Goal: Information Seeking & Learning: Learn about a topic

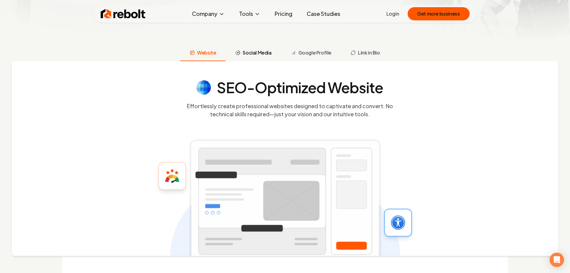
click at [254, 51] on span "Social Media" at bounding box center [257, 52] width 29 height 7
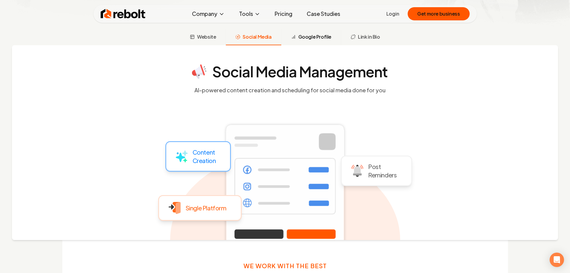
click at [319, 40] on span "Google Profile" at bounding box center [314, 36] width 33 height 7
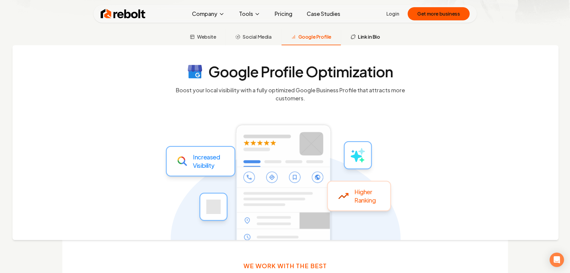
click at [352, 36] on icon at bounding box center [353, 36] width 5 height 5
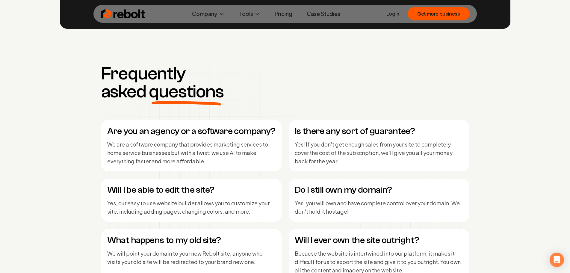
scroll to position [2441, 0]
click at [234, 154] on p "We are a software company that provides marketing services to home service busi…" at bounding box center [191, 152] width 168 height 25
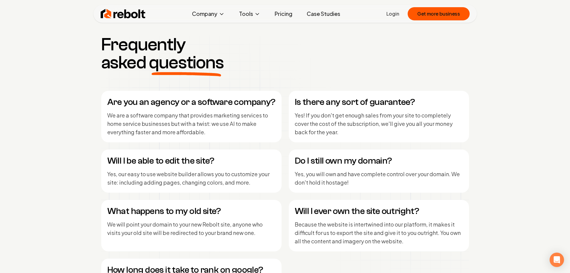
scroll to position [2112, 0]
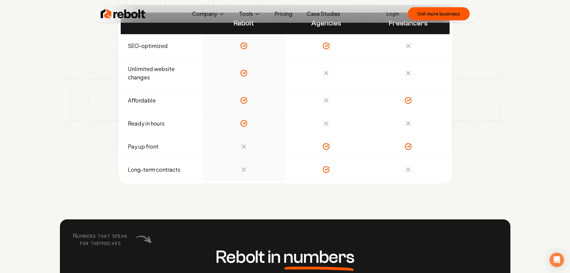
click at [282, 16] on link "Pricing" at bounding box center [283, 14] width 27 height 12
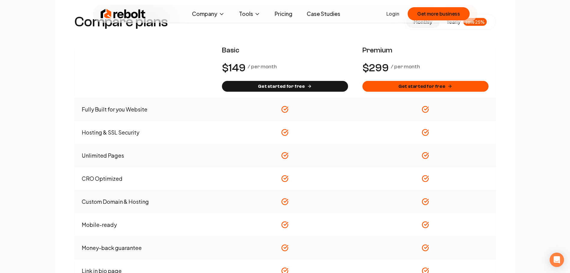
scroll to position [329, 0]
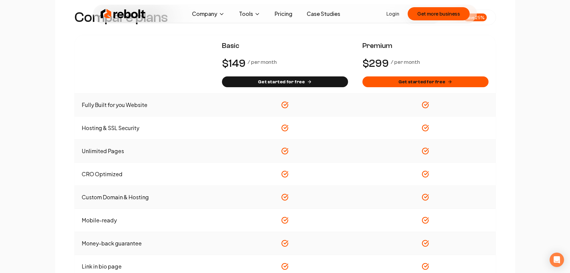
click at [284, 14] on link "Pricing" at bounding box center [283, 14] width 27 height 12
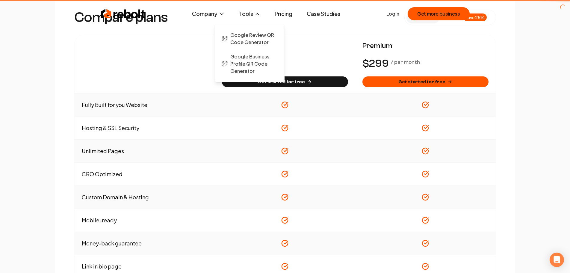
scroll to position [0, 0]
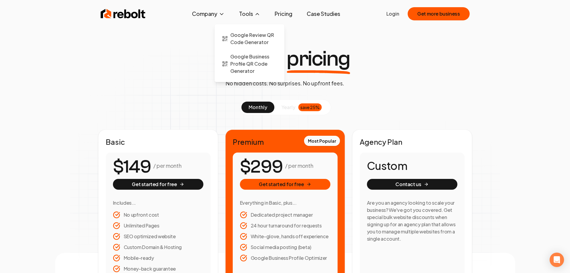
click at [251, 14] on button "Tools" at bounding box center [249, 14] width 31 height 12
click at [255, 39] on span "Google Review QR Code Generator" at bounding box center [253, 38] width 47 height 14
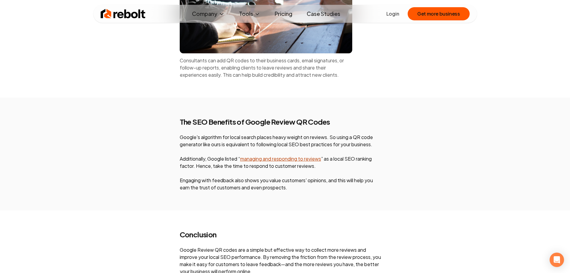
scroll to position [2335, 0]
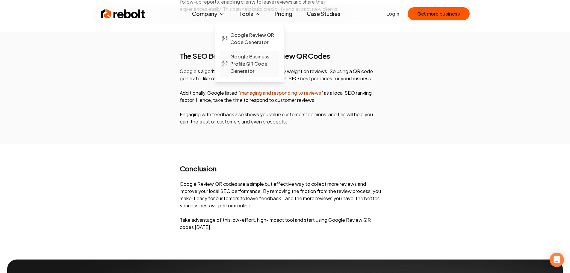
click at [256, 71] on span "Google Business Profile QR Code Generator" at bounding box center [253, 64] width 47 height 22
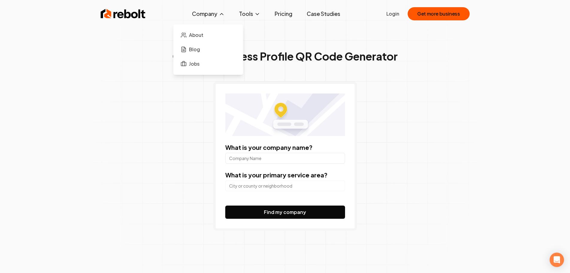
click at [211, 19] on button "Company" at bounding box center [208, 14] width 42 height 12
click at [198, 36] on span "About" at bounding box center [196, 34] width 14 height 7
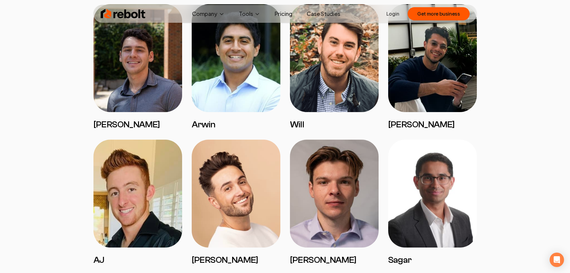
scroll to position [479, 0]
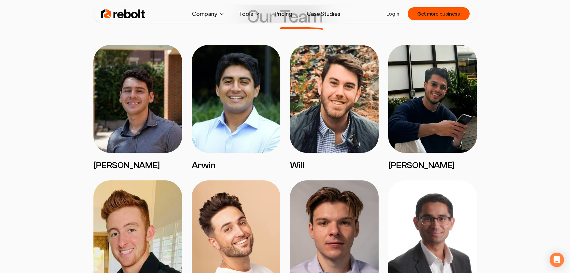
click at [124, 106] on img at bounding box center [137, 99] width 89 height 108
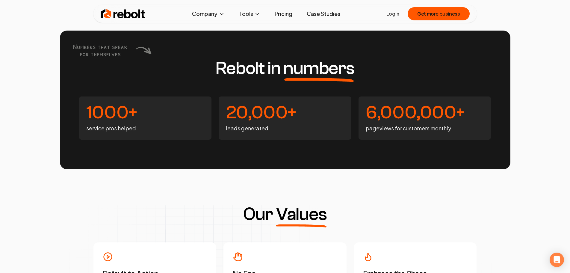
scroll to position [1617, 0]
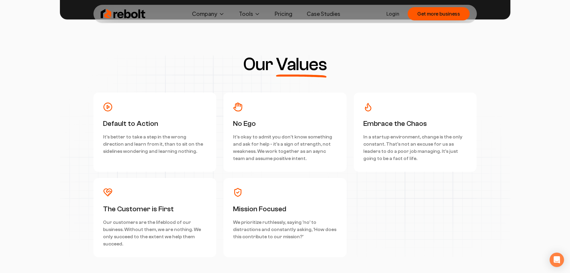
click at [125, 13] on img at bounding box center [123, 14] width 45 height 12
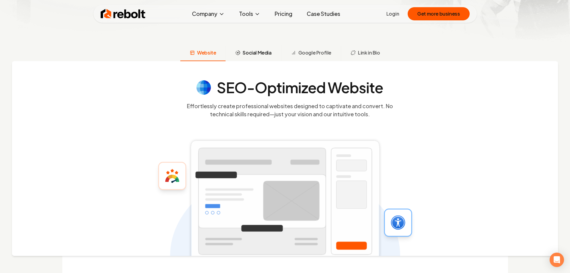
click at [257, 55] on span "Social Media" at bounding box center [257, 52] width 29 height 7
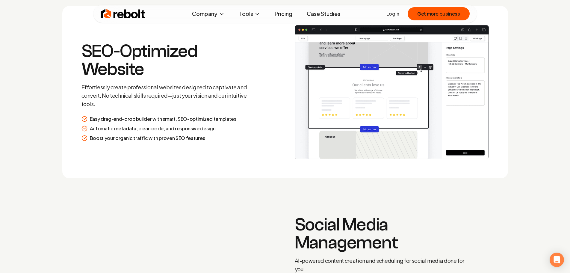
scroll to position [944, 0]
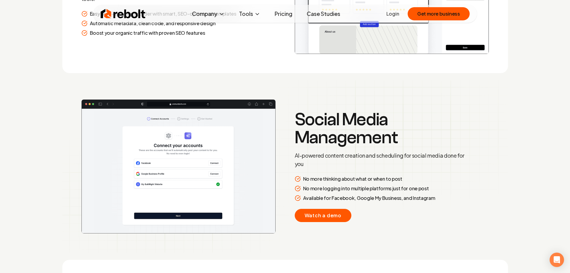
click at [327, 215] on link "Watch a demo" at bounding box center [323, 215] width 57 height 13
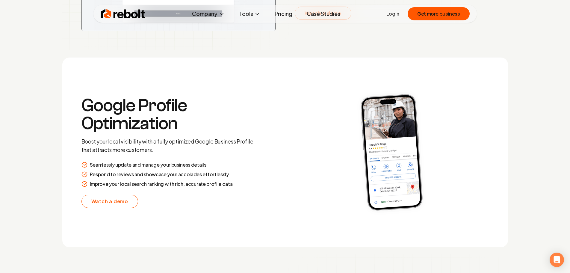
scroll to position [1154, 0]
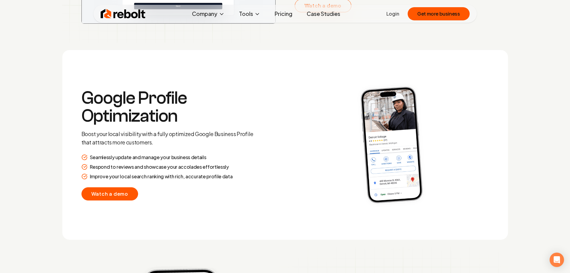
click at [121, 193] on link "Watch a demo" at bounding box center [109, 193] width 57 height 13
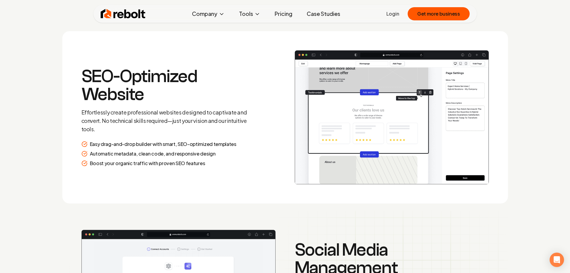
scroll to position [824, 0]
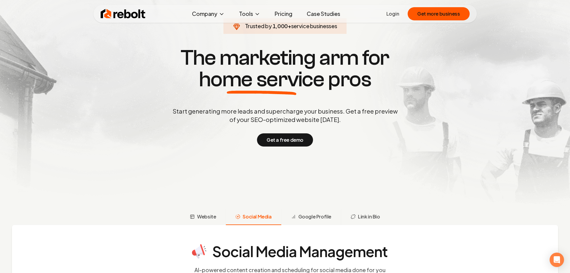
scroll to position [196, 0]
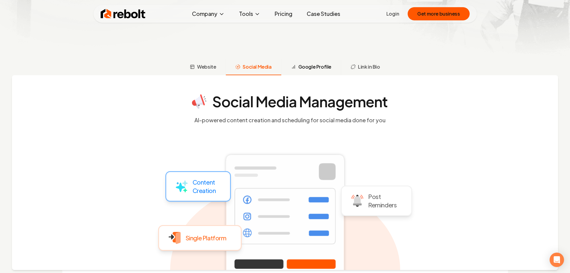
click at [316, 70] on button "Google Profile" at bounding box center [311, 68] width 60 height 16
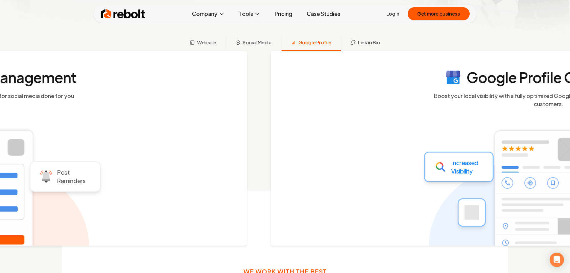
scroll to position [225, 0]
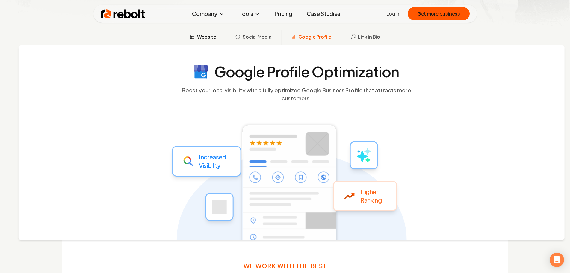
click at [212, 41] on button "Website" at bounding box center [202, 38] width 45 height 16
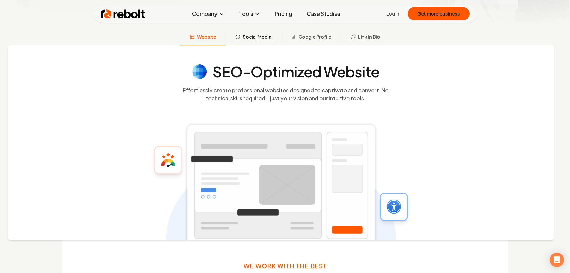
click at [255, 33] on span "Social Media" at bounding box center [257, 36] width 29 height 7
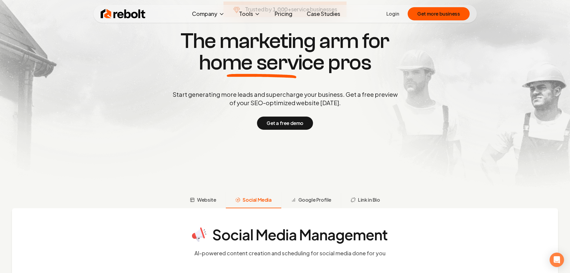
scroll to position [0, 0]
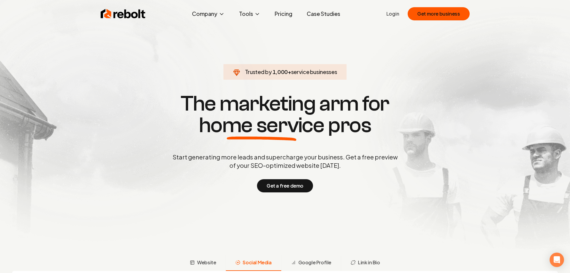
click at [138, 7] on div "Rebolt Company About Blog Jobs Tools Google Review QR Code Generator Google Bus…" at bounding box center [284, 14] width 383 height 18
click at [131, 16] on img at bounding box center [123, 14] width 45 height 12
